Goal: Communication & Community: Participate in discussion

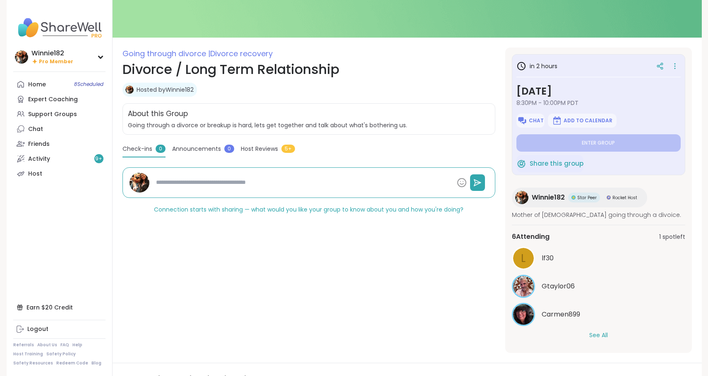
click at [593, 332] on button "See All" at bounding box center [598, 335] width 19 height 9
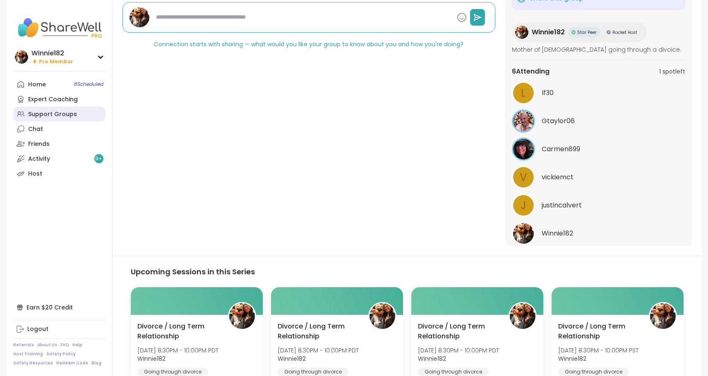
click at [42, 109] on link "Support Groups" at bounding box center [59, 114] width 92 height 15
type textarea "*"
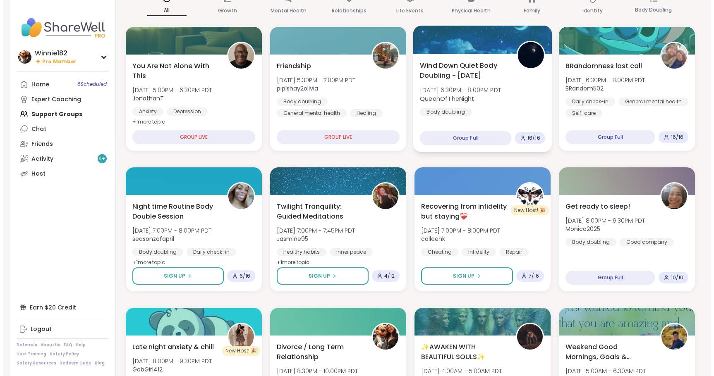
scroll to position [83, 0]
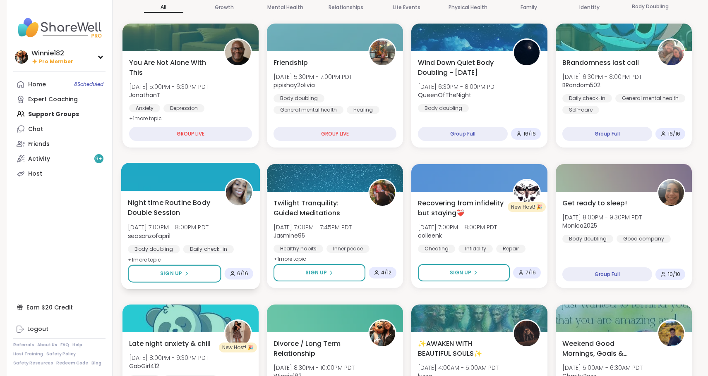
click at [235, 224] on div "Night time Routine Body Double Session [DATE] 7:00PM - 8:00PM PDT seasonzofapri…" at bounding box center [190, 231] width 125 height 67
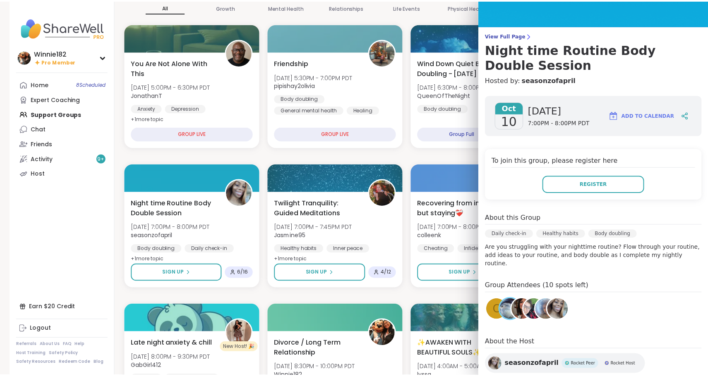
scroll to position [0, 0]
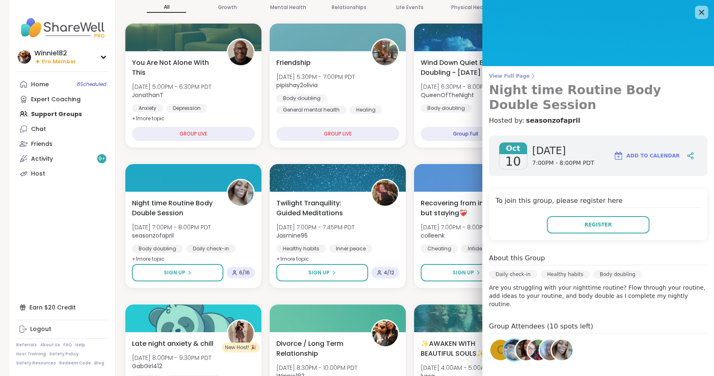
click at [509, 73] on span "View Full Page" at bounding box center [598, 76] width 218 height 7
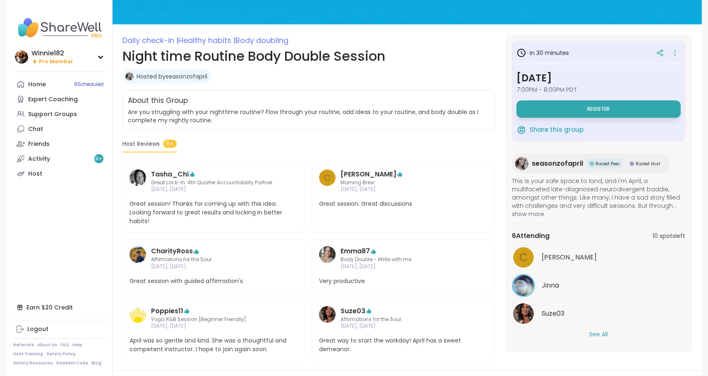
scroll to position [124, 0]
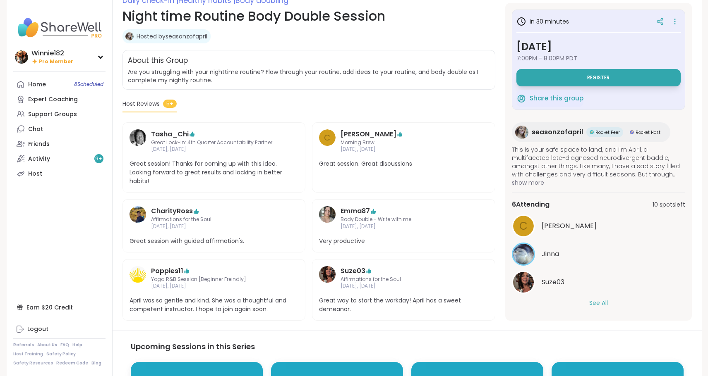
click at [593, 300] on button "See All" at bounding box center [598, 303] width 19 height 9
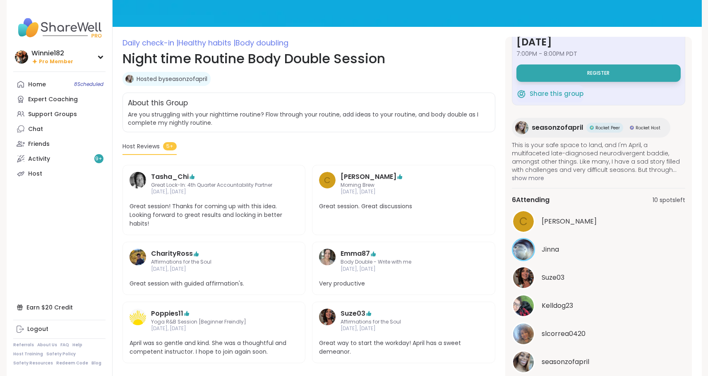
scroll to position [0, 0]
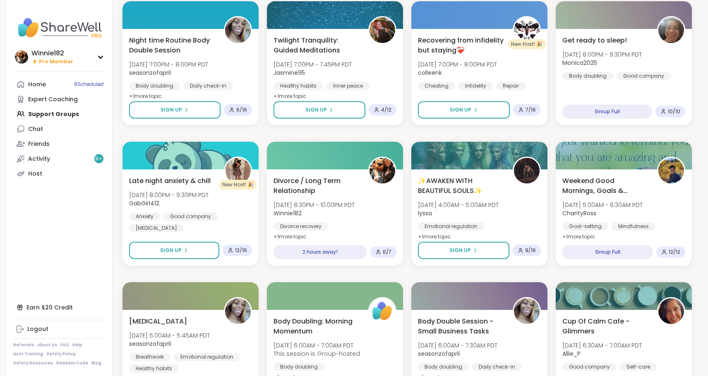
scroll to position [41, 0]
